Goal: Information Seeking & Learning: Find specific fact

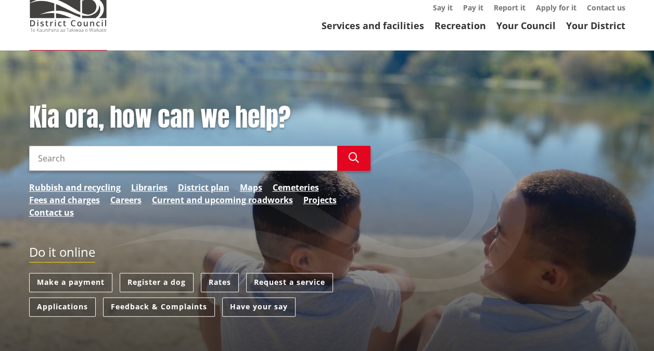
scroll to position [156, 0]
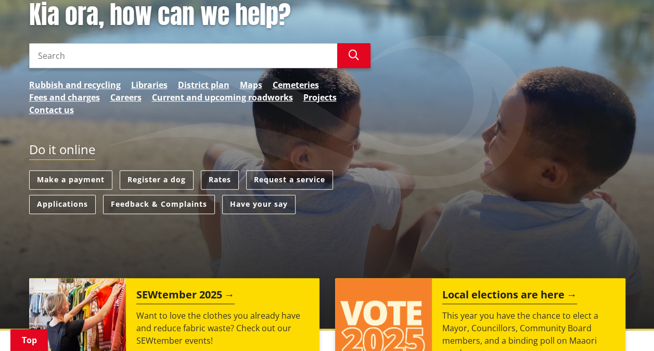
click at [222, 176] on link "Rates" at bounding box center [220, 179] width 38 height 19
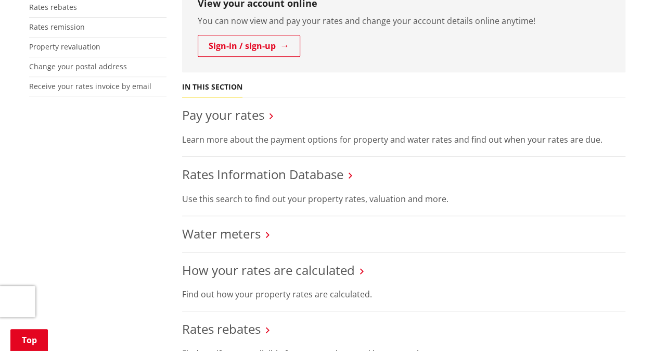
scroll to position [312, 0]
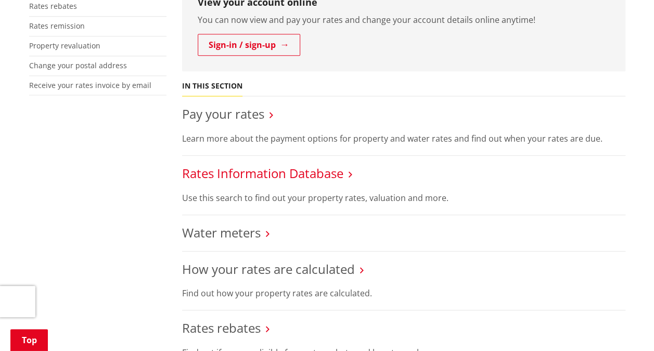
click at [261, 177] on link "Rates Information Database" at bounding box center [262, 173] width 161 height 17
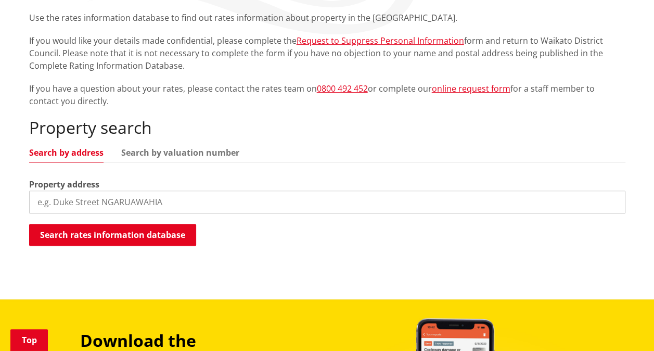
scroll to position [208, 0]
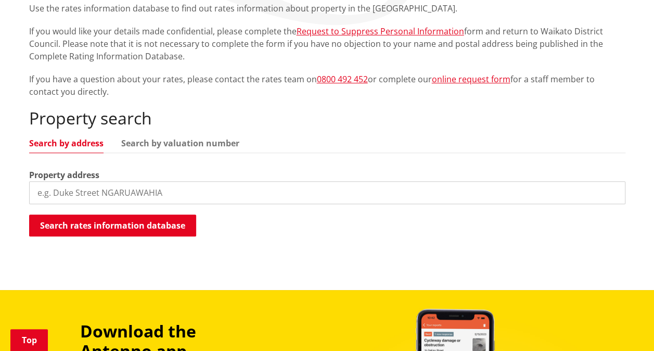
click at [78, 190] on input "search" at bounding box center [327, 192] width 597 height 23
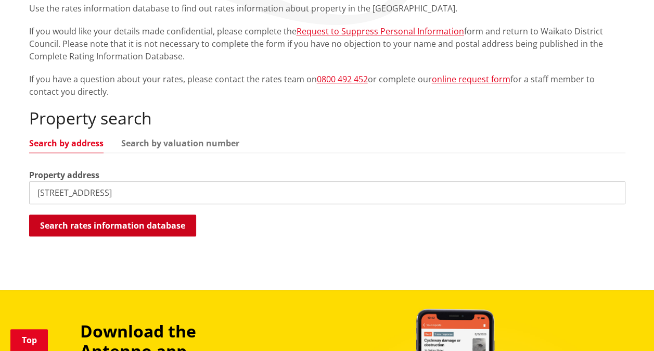
type input "[STREET_ADDRESS]"
click at [136, 225] on button "Search rates information database" at bounding box center [112, 225] width 167 height 22
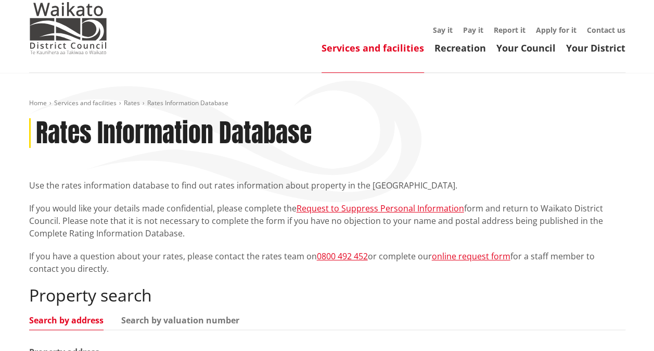
scroll to position [0, 0]
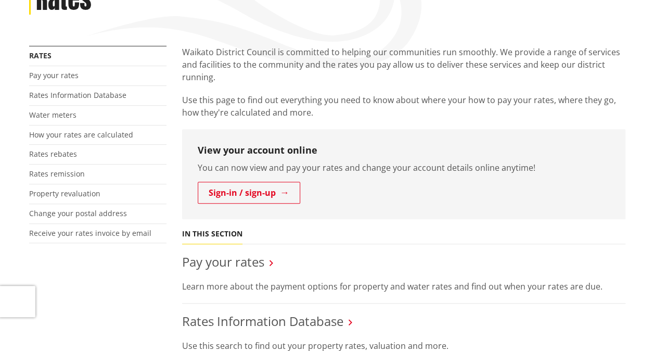
scroll to position [52, 0]
